Goal: Navigation & Orientation: Find specific page/section

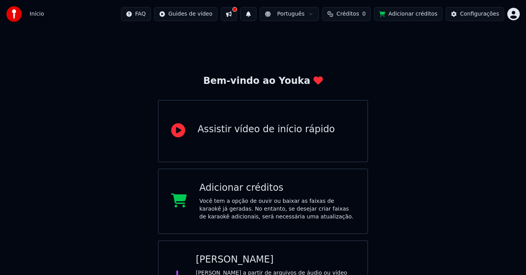
click at [237, 11] on button at bounding box center [229, 14] width 16 height 14
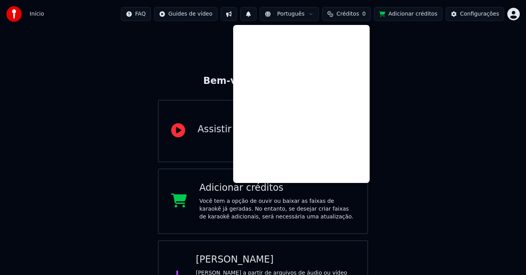
click at [420, 65] on div "Bem-vindo ao Youka Assistir vídeo de início rápido Adicionar créditos Você tem …" at bounding box center [263, 171] width 526 height 286
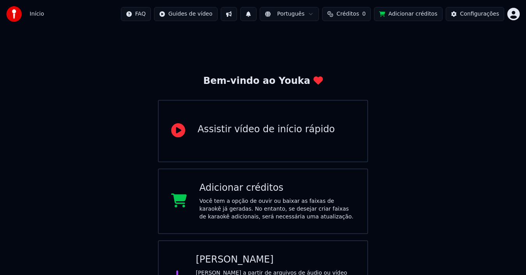
click at [321, 14] on html "Início FAQ Guides de vídeo Português Créditos 0 Adicionar créditos Configuraçõe…" at bounding box center [263, 157] width 526 height 314
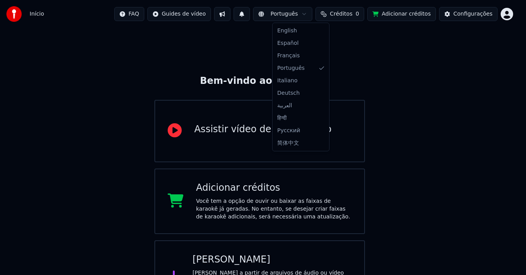
click at [321, 14] on html "Início FAQ Guides de vídeo Português Créditos 0 Adicionar créditos Configuraçõe…" at bounding box center [263, 157] width 526 height 314
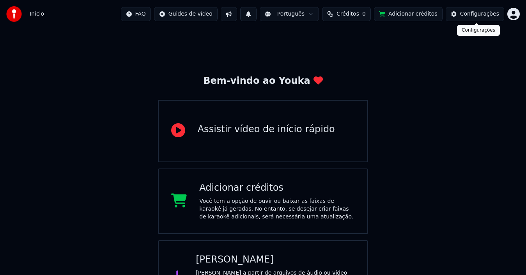
click at [471, 16] on div "Configurações" at bounding box center [479, 14] width 39 height 8
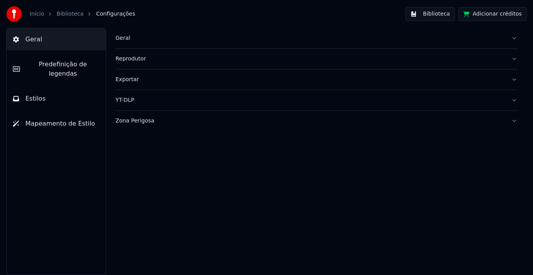
click at [426, 16] on button "Biblioteca" at bounding box center [430, 14] width 50 height 14
